Goal: Information Seeking & Learning: Learn about a topic

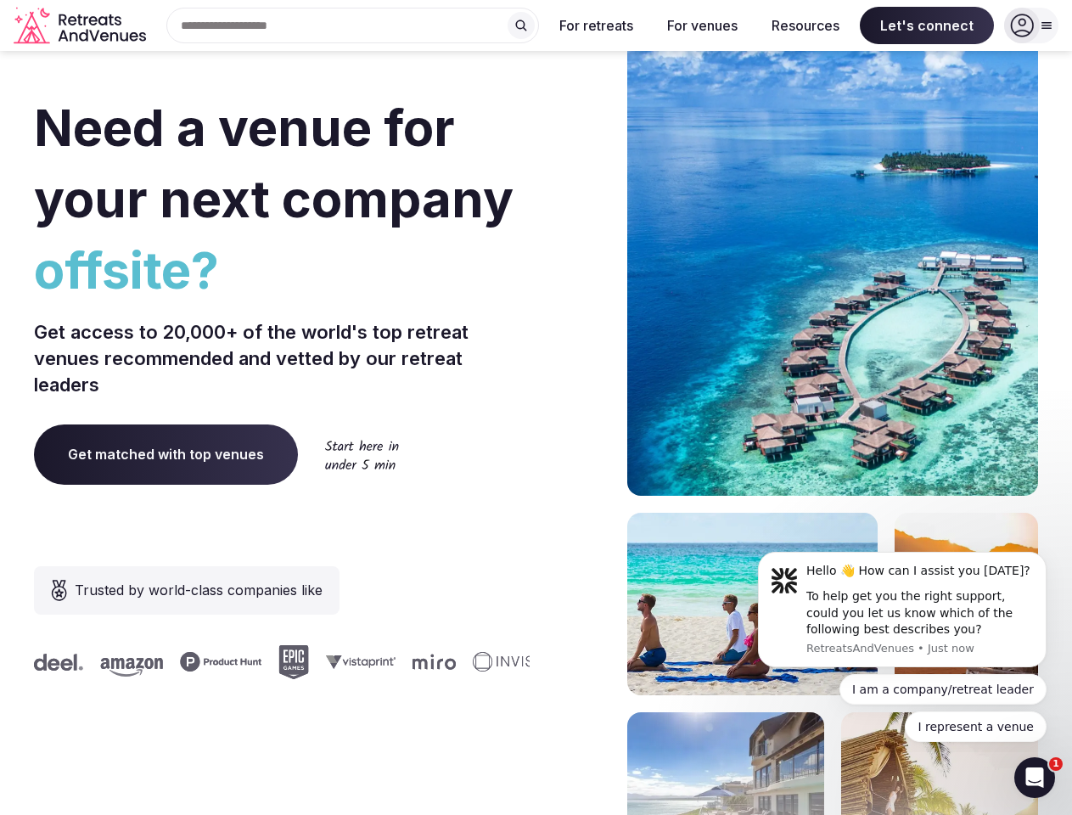
click at [536, 408] on div "Need a venue for your next company offsite? Get access to 20,000+ of the world'…" at bounding box center [536, 508] width 1004 height 1023
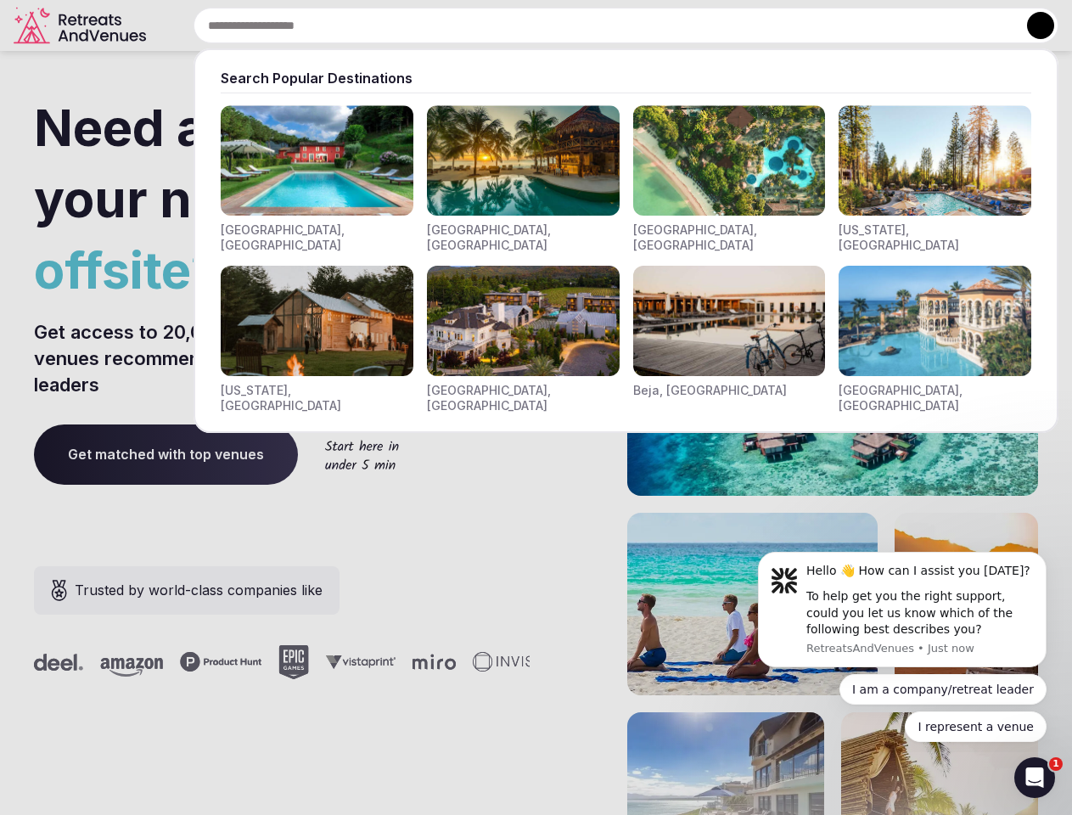
click at [353, 25] on div "Search Popular Destinations [GEOGRAPHIC_DATA], [GEOGRAPHIC_DATA] [GEOGRAPHIC_DA…" at bounding box center [606, 26] width 906 height 36
click at [521, 25] on input "text" at bounding box center [626, 26] width 865 height 36
click at [597, 25] on input "text" at bounding box center [626, 26] width 865 height 36
click at [702, 25] on input "text" at bounding box center [626, 26] width 865 height 36
click at [806, 25] on input "text" at bounding box center [626, 26] width 865 height 36
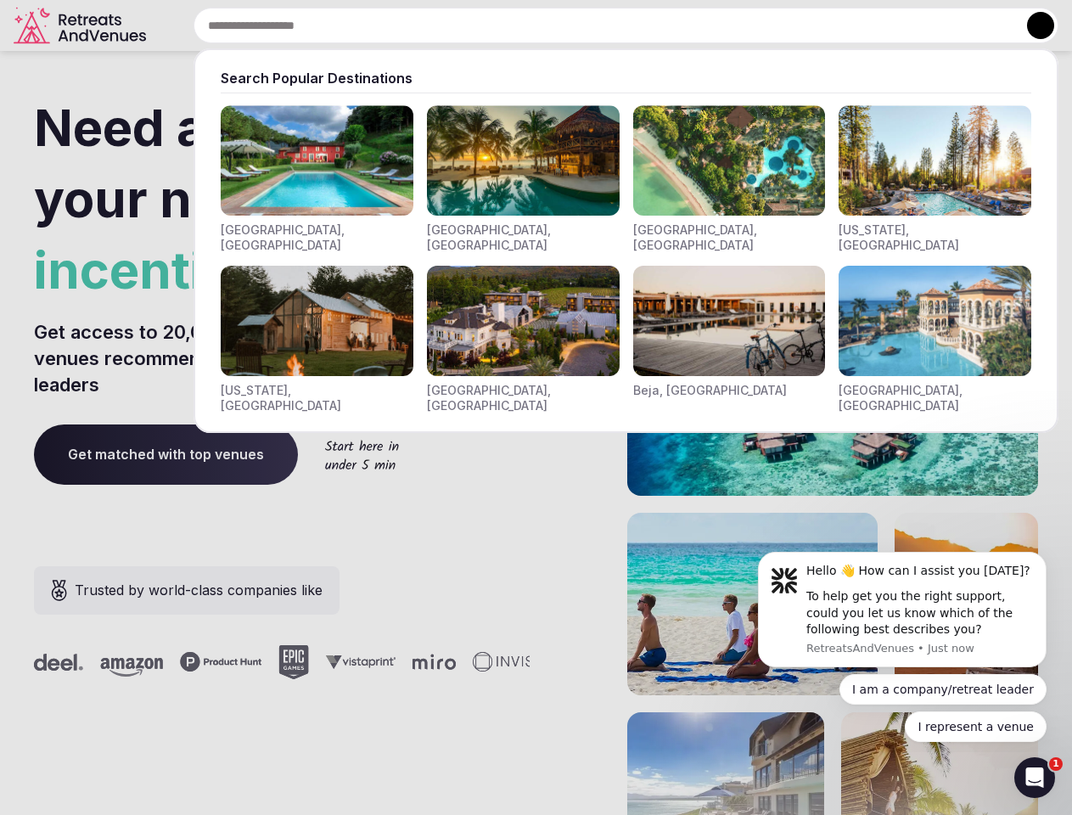
click at [927, 25] on input "text" at bounding box center [626, 26] width 865 height 36
click at [1031, 25] on button at bounding box center [1040, 25] width 27 height 27
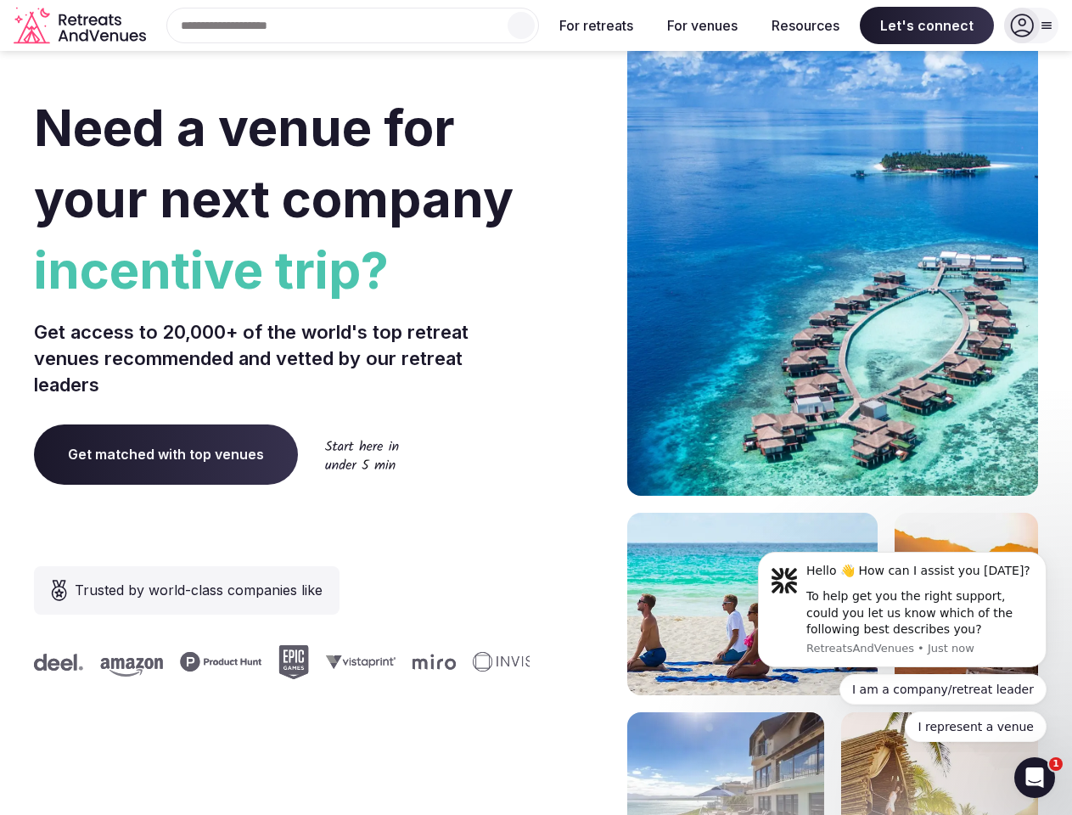
click at [902, 610] on div "To help get you the right support, could you let us know which of the following…" at bounding box center [921, 613] width 228 height 50
